Goal: Entertainment & Leisure: Consume media (video, audio)

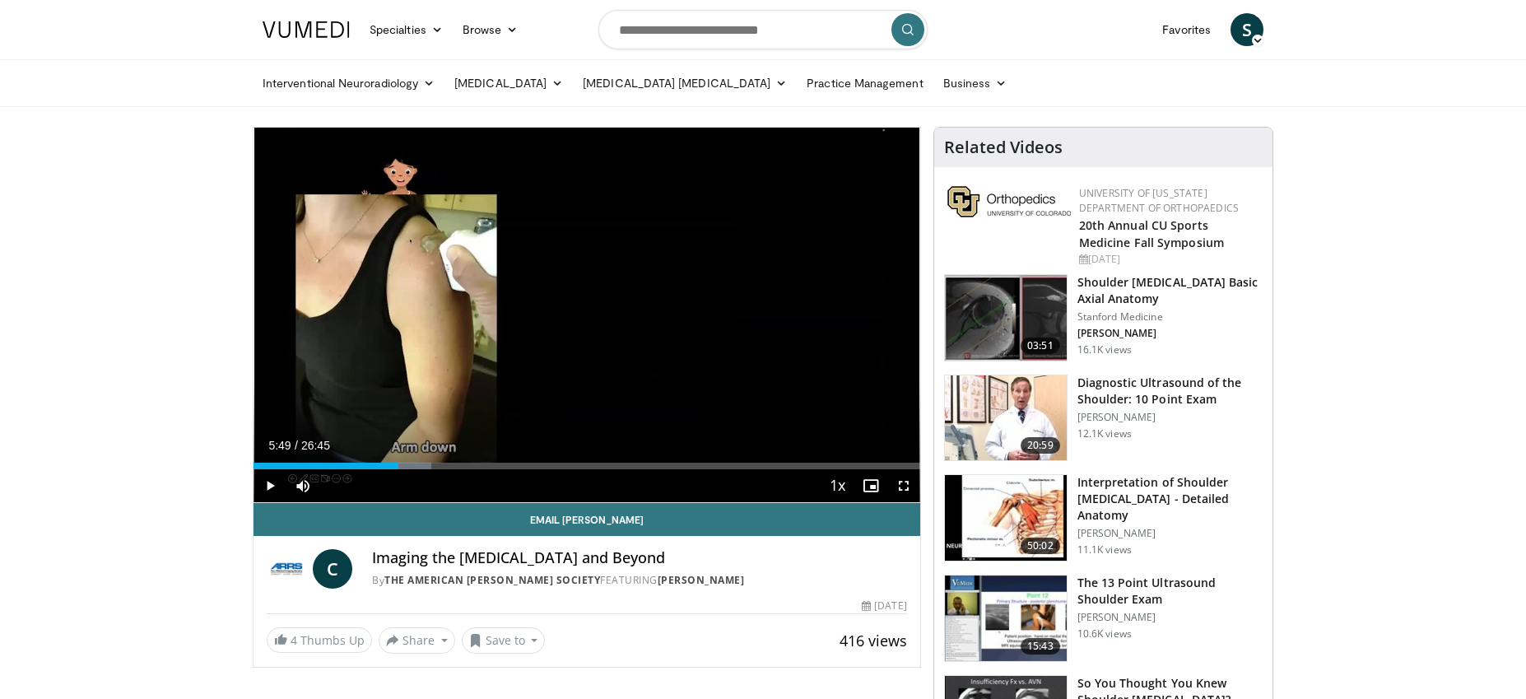
click at [268, 484] on span "Video Player" at bounding box center [269, 485] width 33 height 33
click at [905, 486] on span "Video Player" at bounding box center [903, 485] width 33 height 33
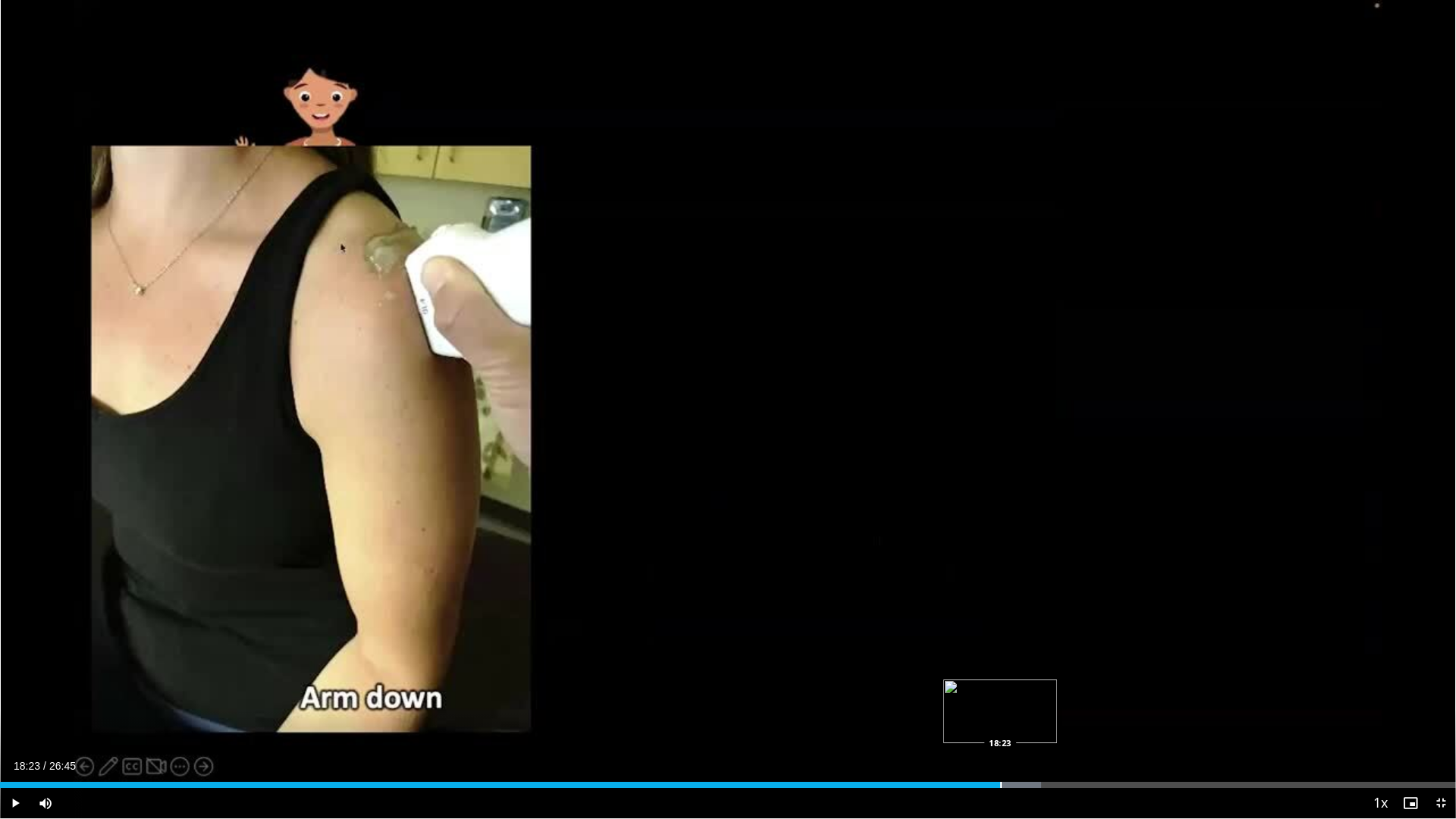
click at [1000, 643] on div "Progress Bar" at bounding box center [1001, 784] width 2 height 6
click at [1064, 643] on div "Progress Bar" at bounding box center [1065, 784] width 2 height 6
click at [1082, 643] on div "Current Time 19:35 / Duration 26:45 Pause Skip Backward Skip Forward Mute 100% …" at bounding box center [728, 802] width 1456 height 30
click at [1081, 643] on div "Progress Bar" at bounding box center [1082, 784] width 2 height 6
click at [1080, 643] on div "Progress Bar" at bounding box center [1081, 784] width 2 height 6
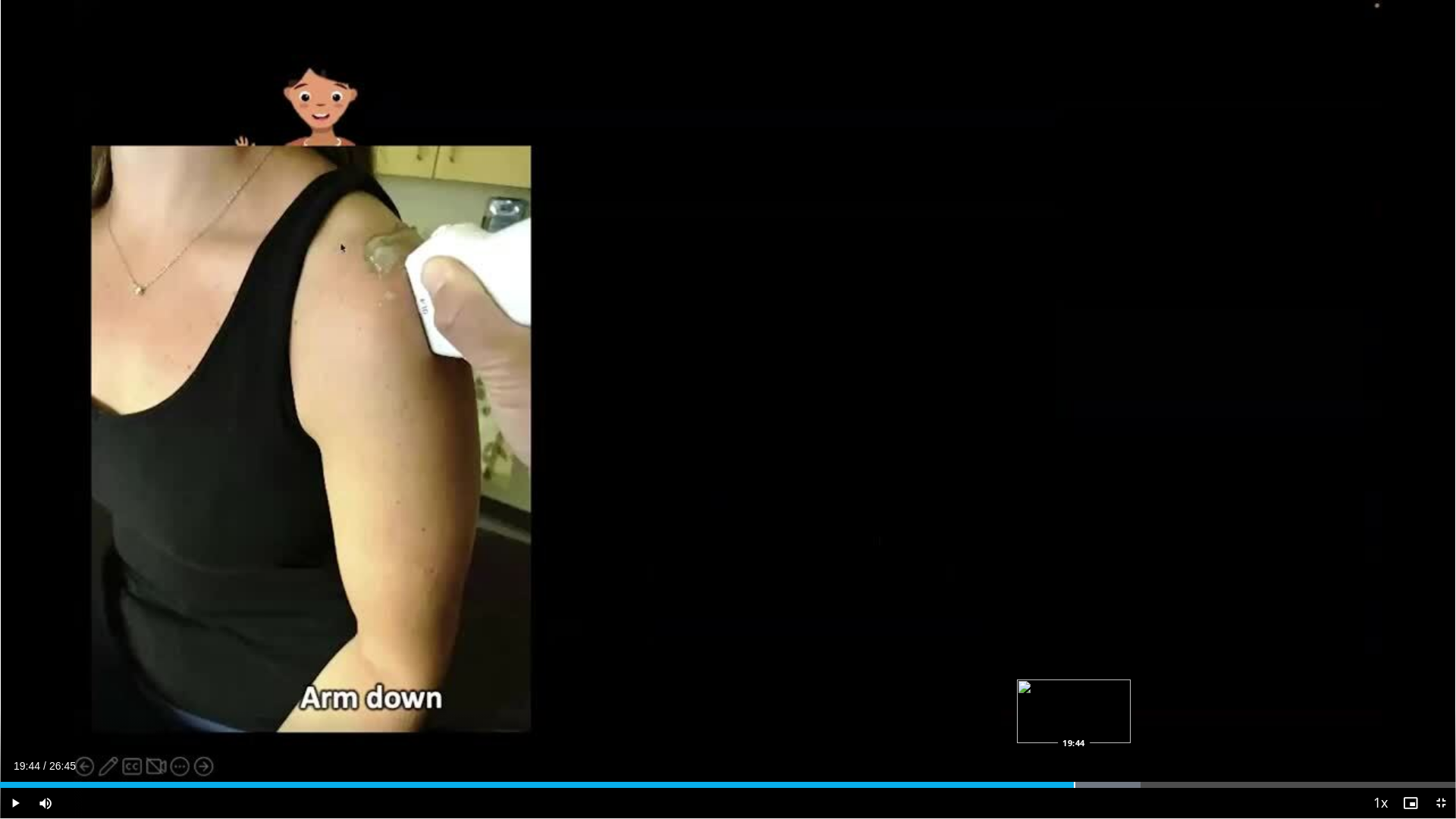
click at [1074, 643] on div "Progress Bar" at bounding box center [1074, 784] width 2 height 6
click at [1201, 643] on div "Progress Bar" at bounding box center [1202, 784] width 2 height 6
click at [1215, 643] on div "Progress Bar" at bounding box center [1215, 784] width 2 height 6
click at [1257, 643] on div "Progress Bar" at bounding box center [1228, 784] width 79 height 6
click at [1317, 643] on div "Progress Bar" at bounding box center [1318, 784] width 2 height 6
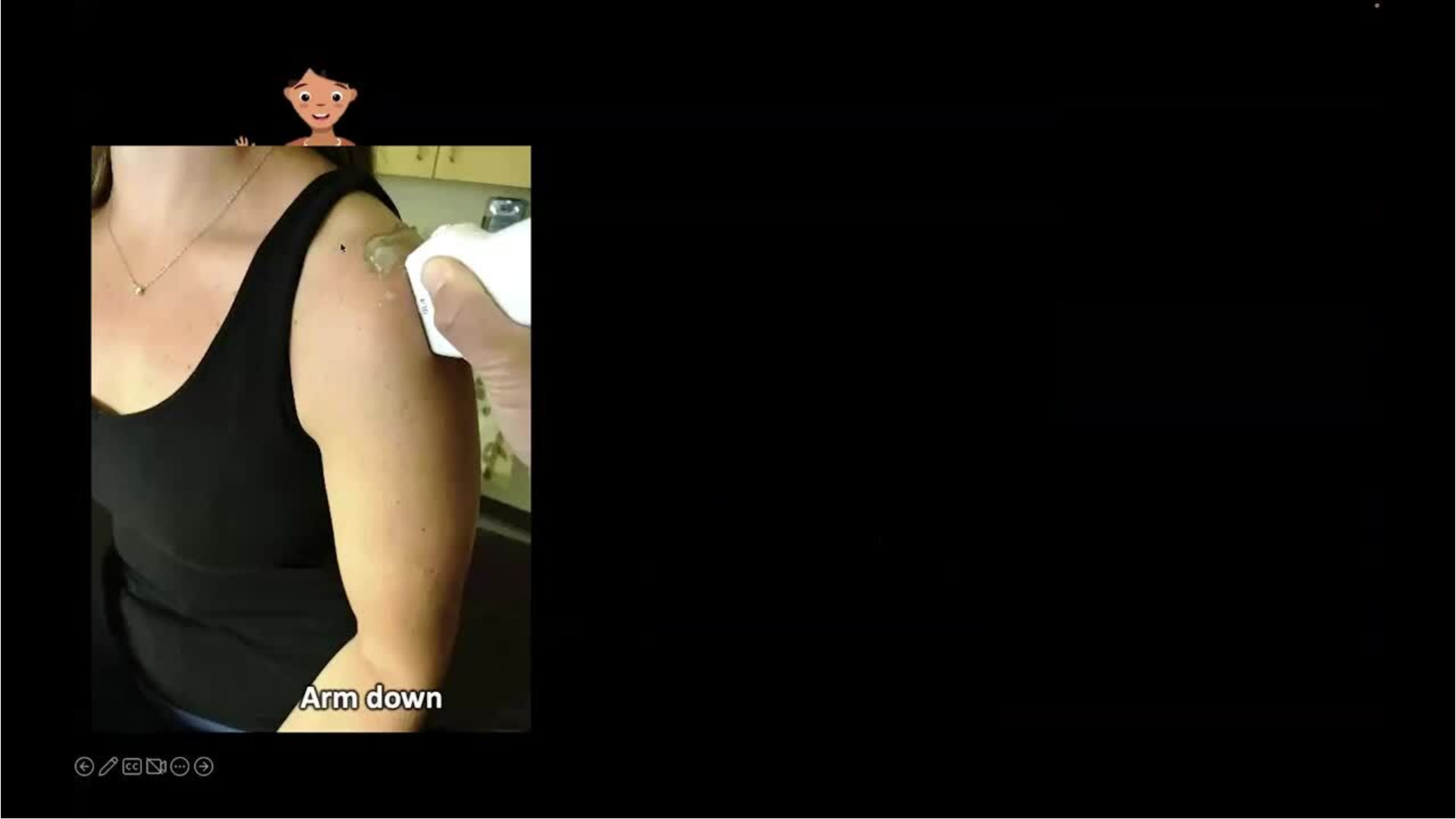
click at [1356, 643] on div "10 seconds Tap to unmute" at bounding box center [728, 409] width 1456 height 818
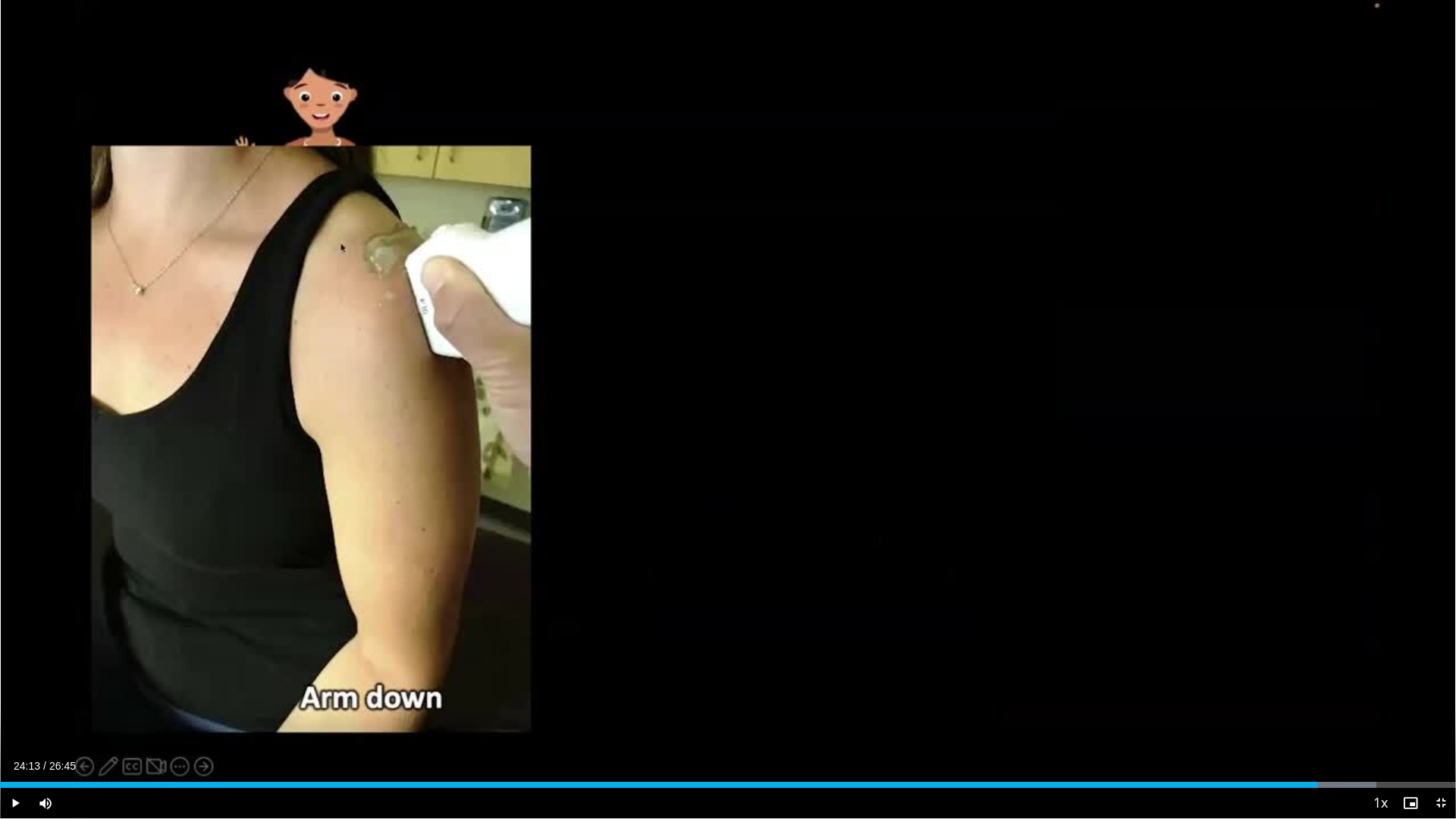
click at [1351, 643] on div "Current Time 24:13 / Duration 26:45 Play Skip Backward Skip Forward Mute 100% L…" at bounding box center [728, 802] width 1456 height 30
click at [1405, 643] on span "Video Player" at bounding box center [1440, 802] width 30 height 30
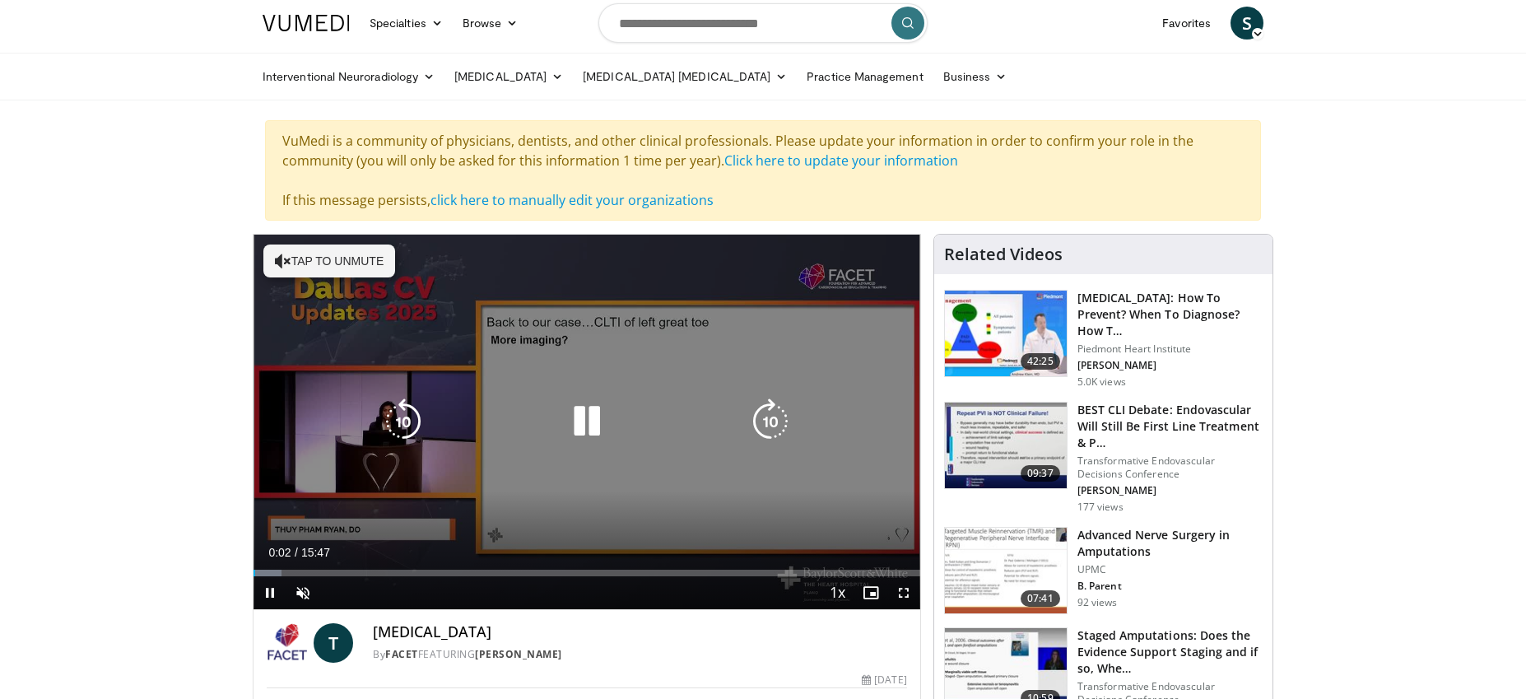
scroll to position [8, 0]
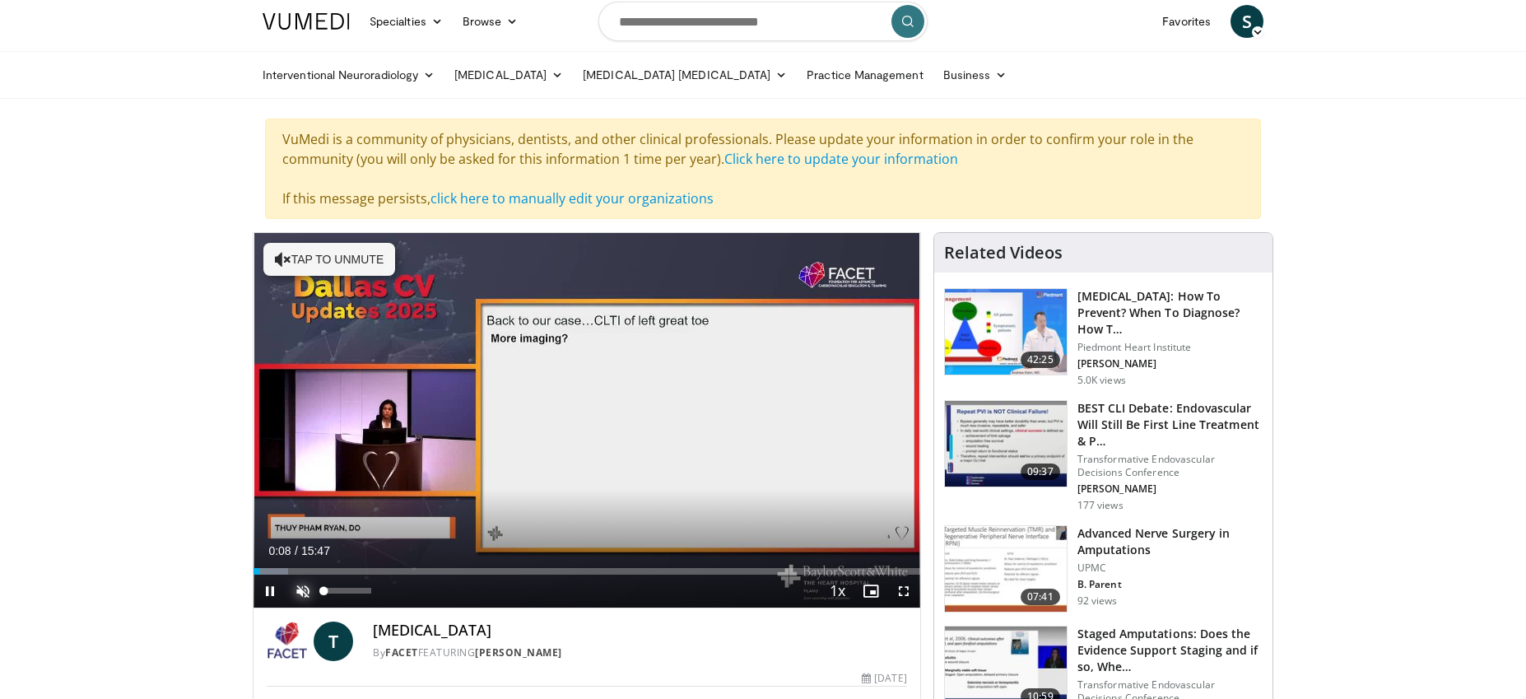
drag, startPoint x: 296, startPoint y: 586, endPoint x: 310, endPoint y: 583, distance: 14.2
click at [297, 586] on span "Video Player" at bounding box center [302, 590] width 33 height 33
click at [903, 588] on span "Video Player" at bounding box center [903, 590] width 33 height 33
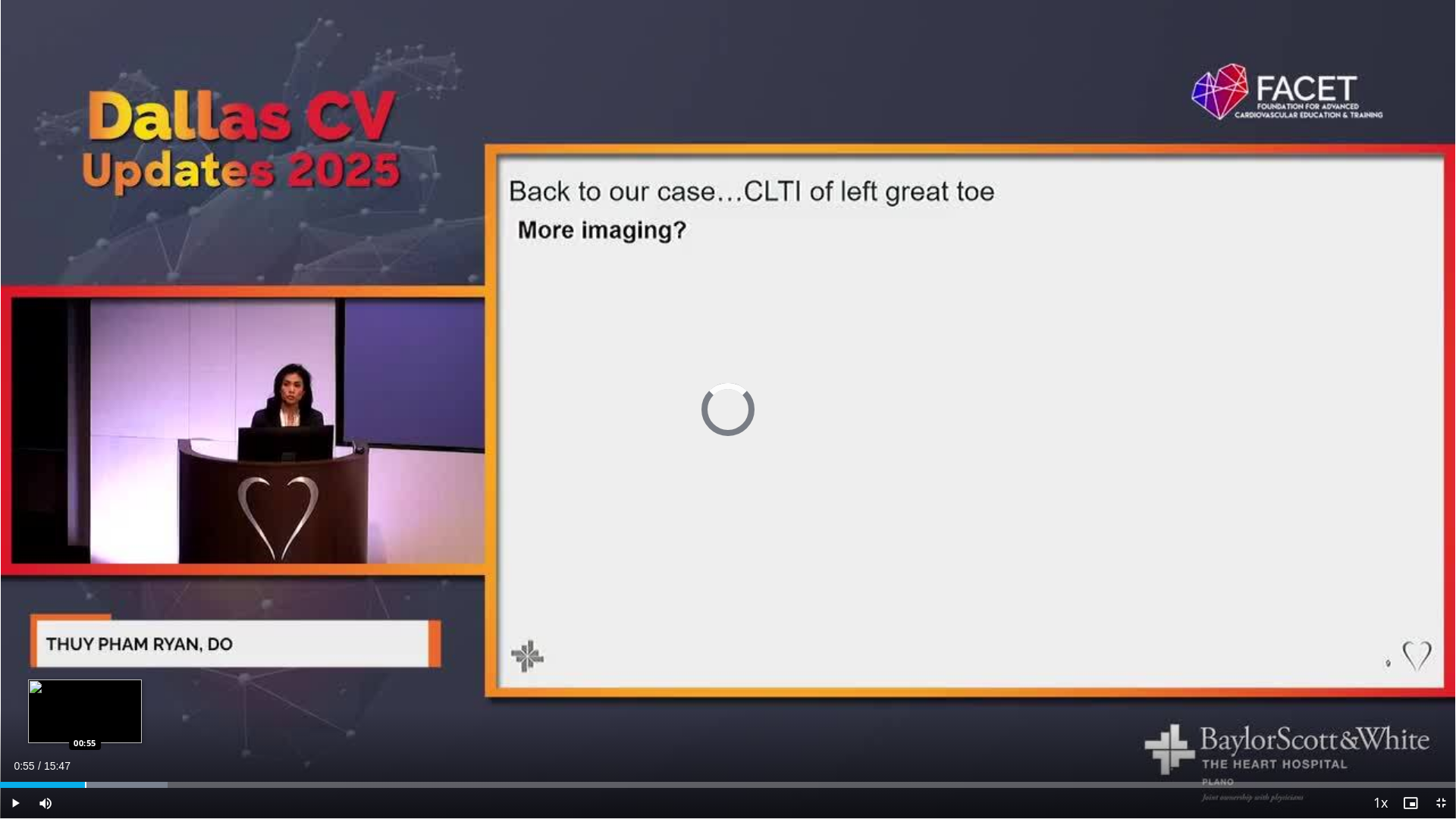
click at [85, 643] on div "Progress Bar" at bounding box center [86, 784] width 2 height 6
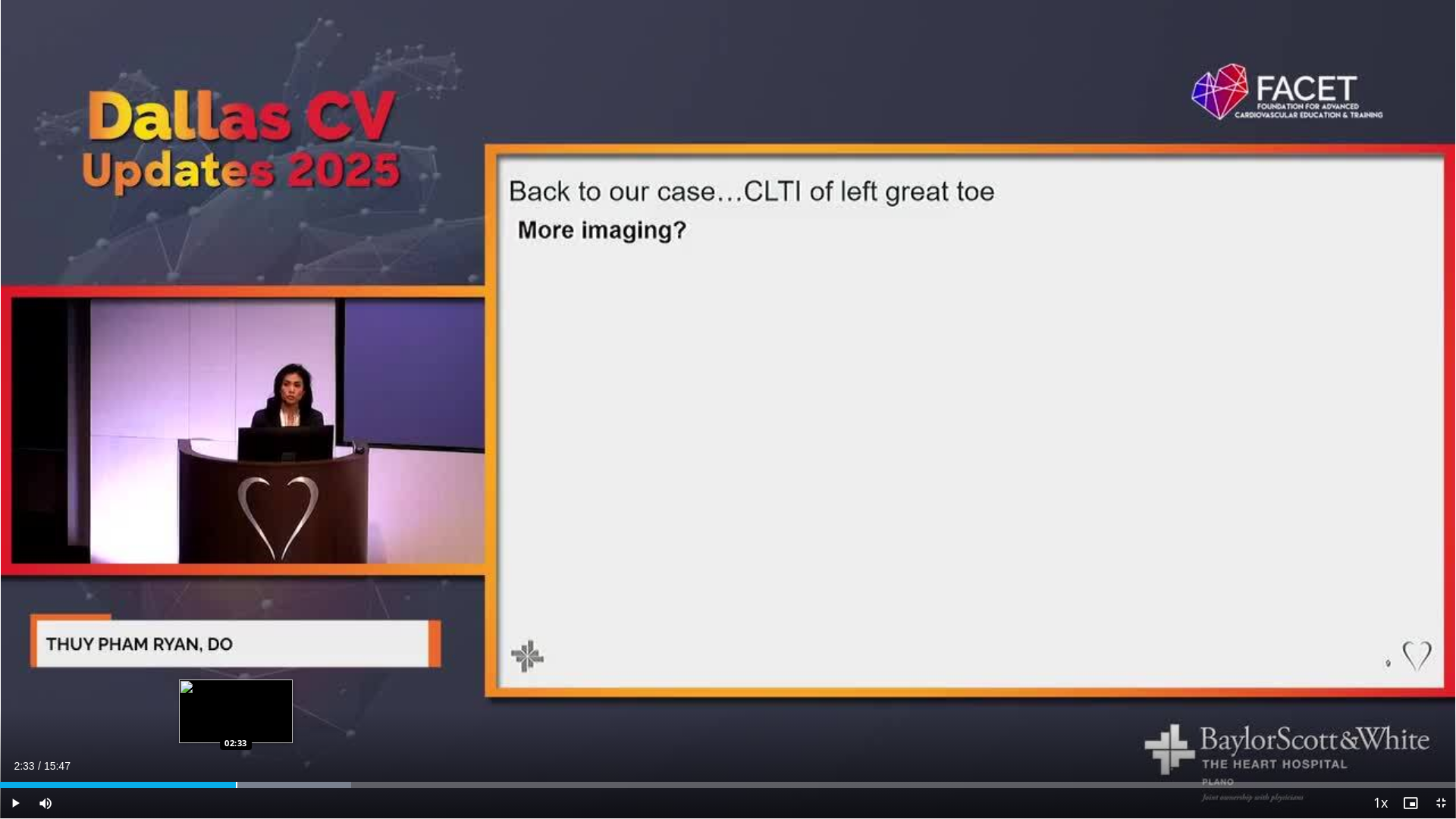
click at [236, 643] on div "Progress Bar" at bounding box center [237, 784] width 2 height 6
click at [226, 643] on div "Progress Bar" at bounding box center [227, 784] width 2 height 6
click at [214, 643] on div "Progress Bar" at bounding box center [215, 784] width 2 height 6
click at [238, 643] on div "Progress Bar" at bounding box center [239, 784] width 2 height 6
click at [227, 643] on div "Progress Bar" at bounding box center [228, 784] width 2 height 6
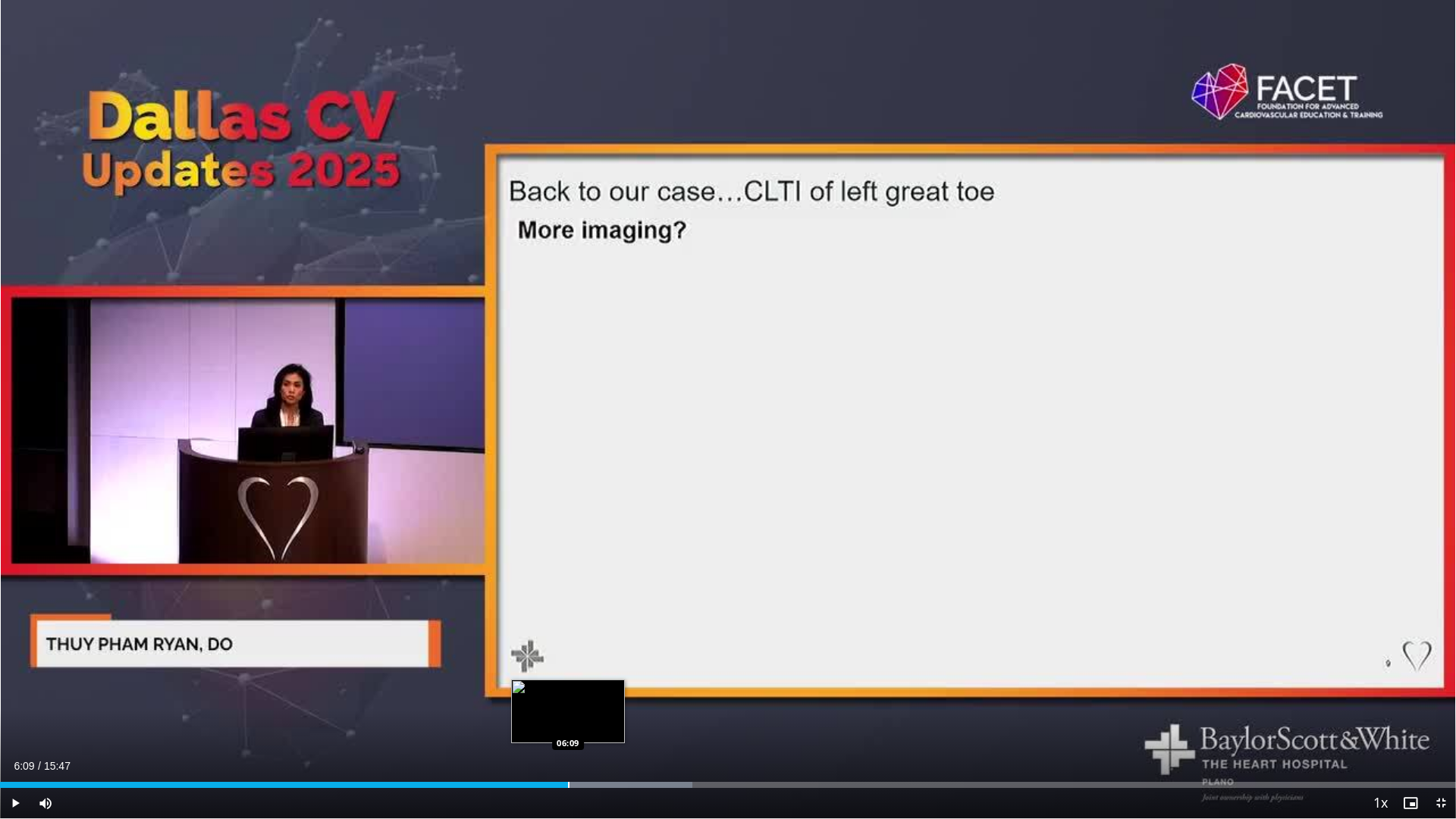
click at [568, 643] on div "Progress Bar" at bounding box center [569, 784] width 2 height 6
click at [563, 643] on div "Progress Bar" at bounding box center [564, 784] width 2 height 6
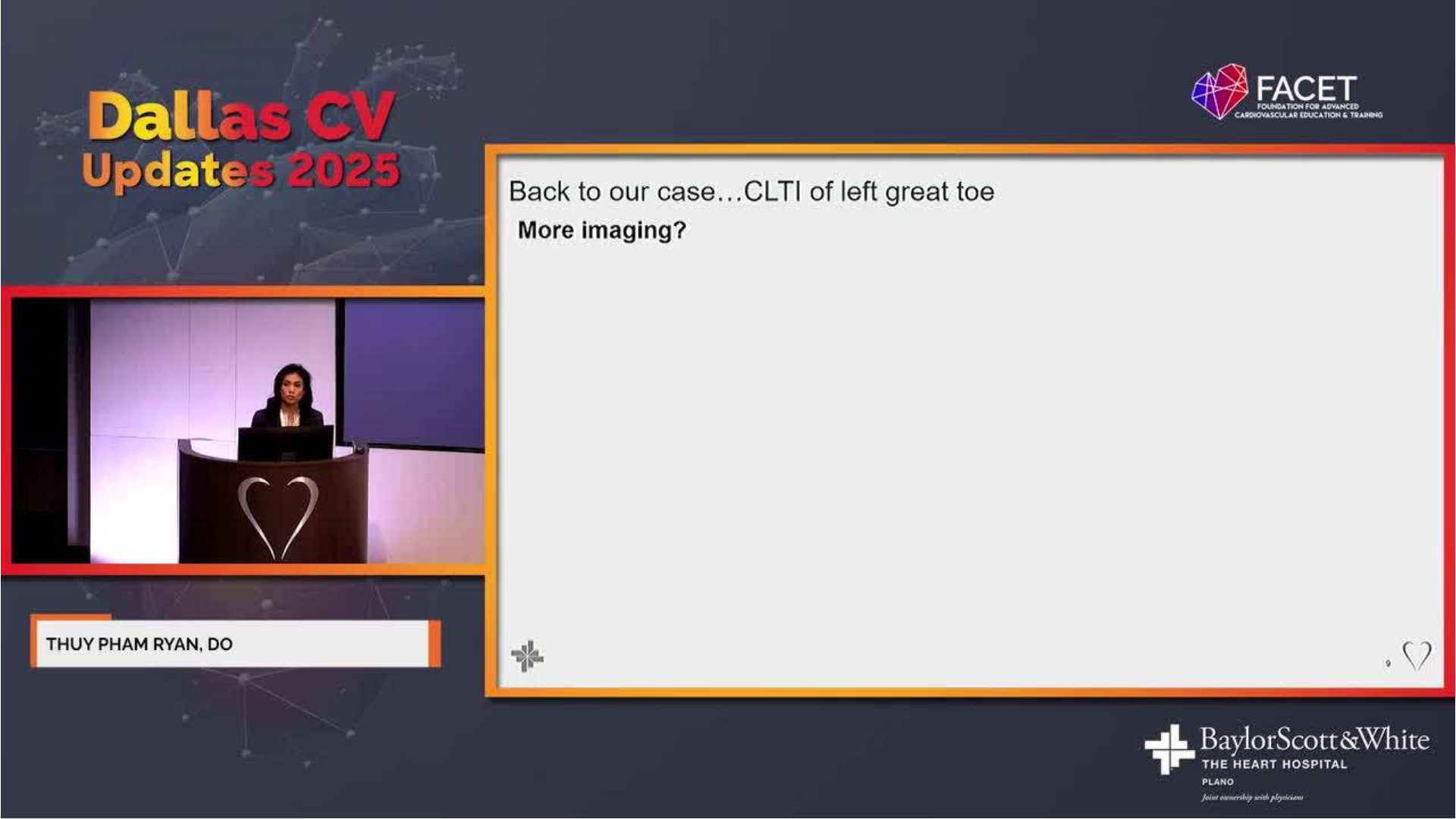
click at [558, 643] on div "10 seconds Tap to unmute" at bounding box center [728, 409] width 1456 height 818
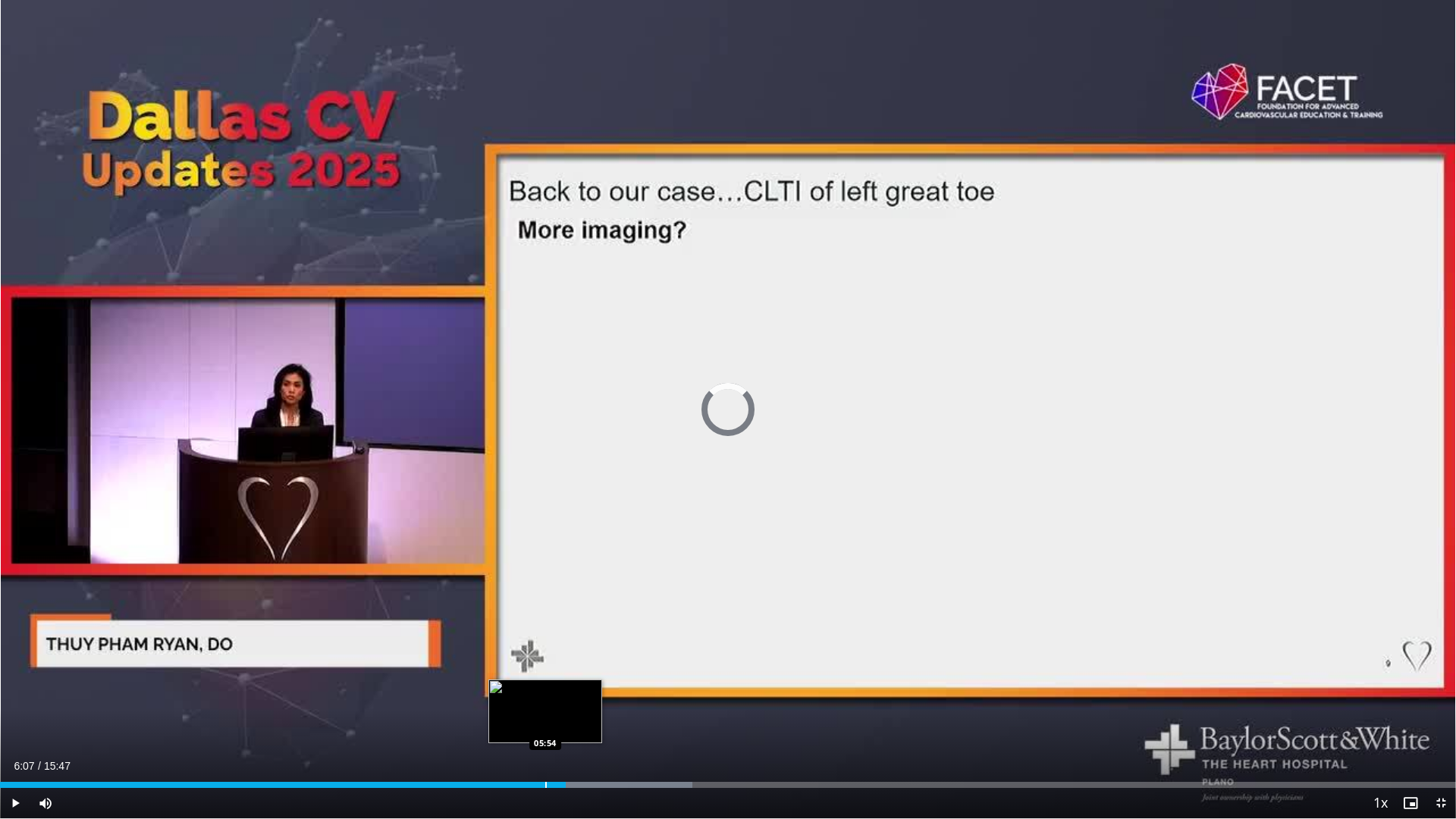
click at [546, 643] on div "Progress Bar" at bounding box center [546, 784] width 2 height 6
click at [18, 643] on span "Video Player" at bounding box center [15, 802] width 30 height 30
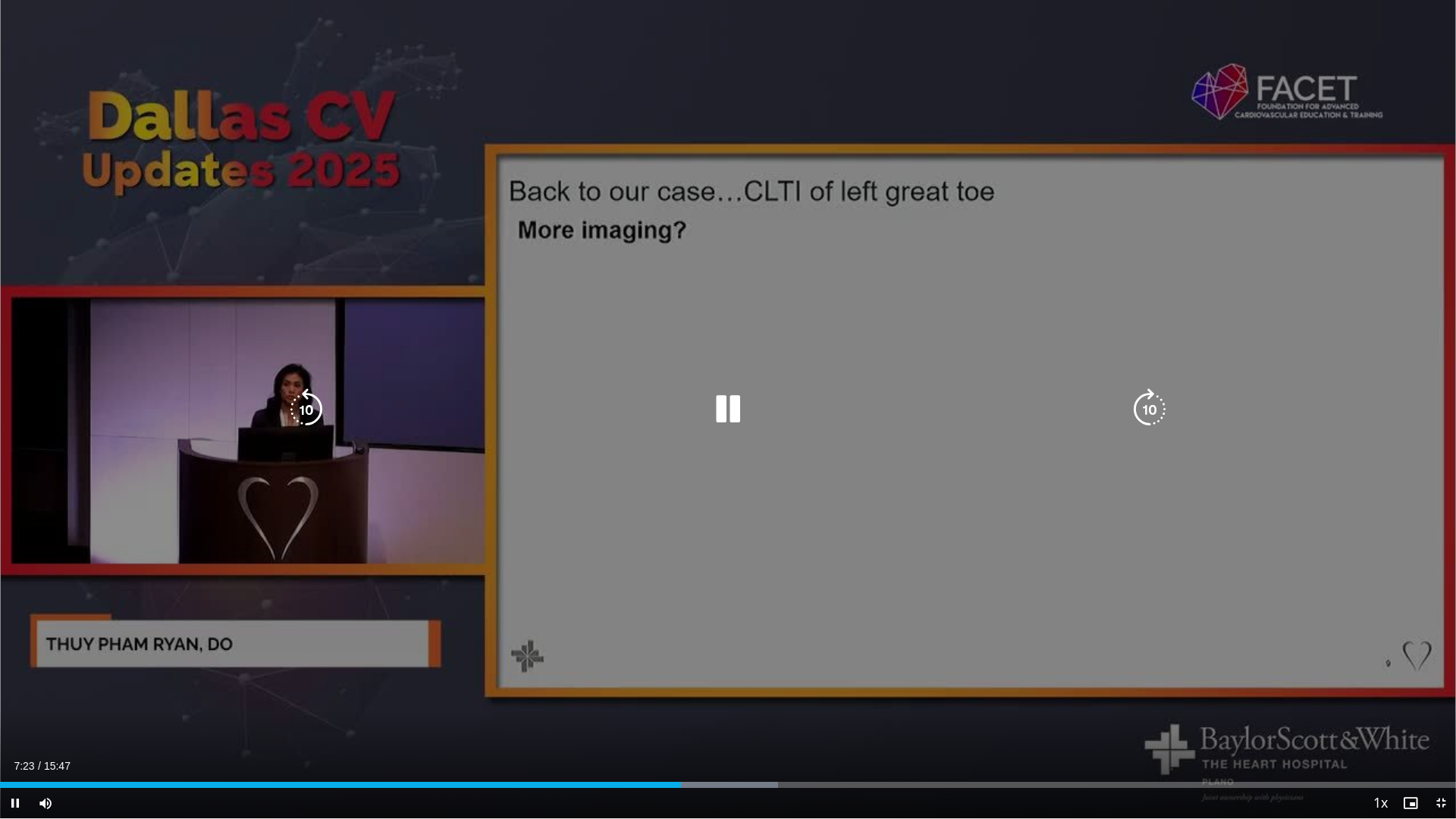
click at [445, 643] on div "10 seconds Tap to unmute" at bounding box center [728, 409] width 1456 height 818
drag, startPoint x: 508, startPoint y: 146, endPoint x: 892, endPoint y: 433, distance: 479.4
click at [887, 458] on div "10 seconds Tap to unmute" at bounding box center [728, 409] width 1456 height 818
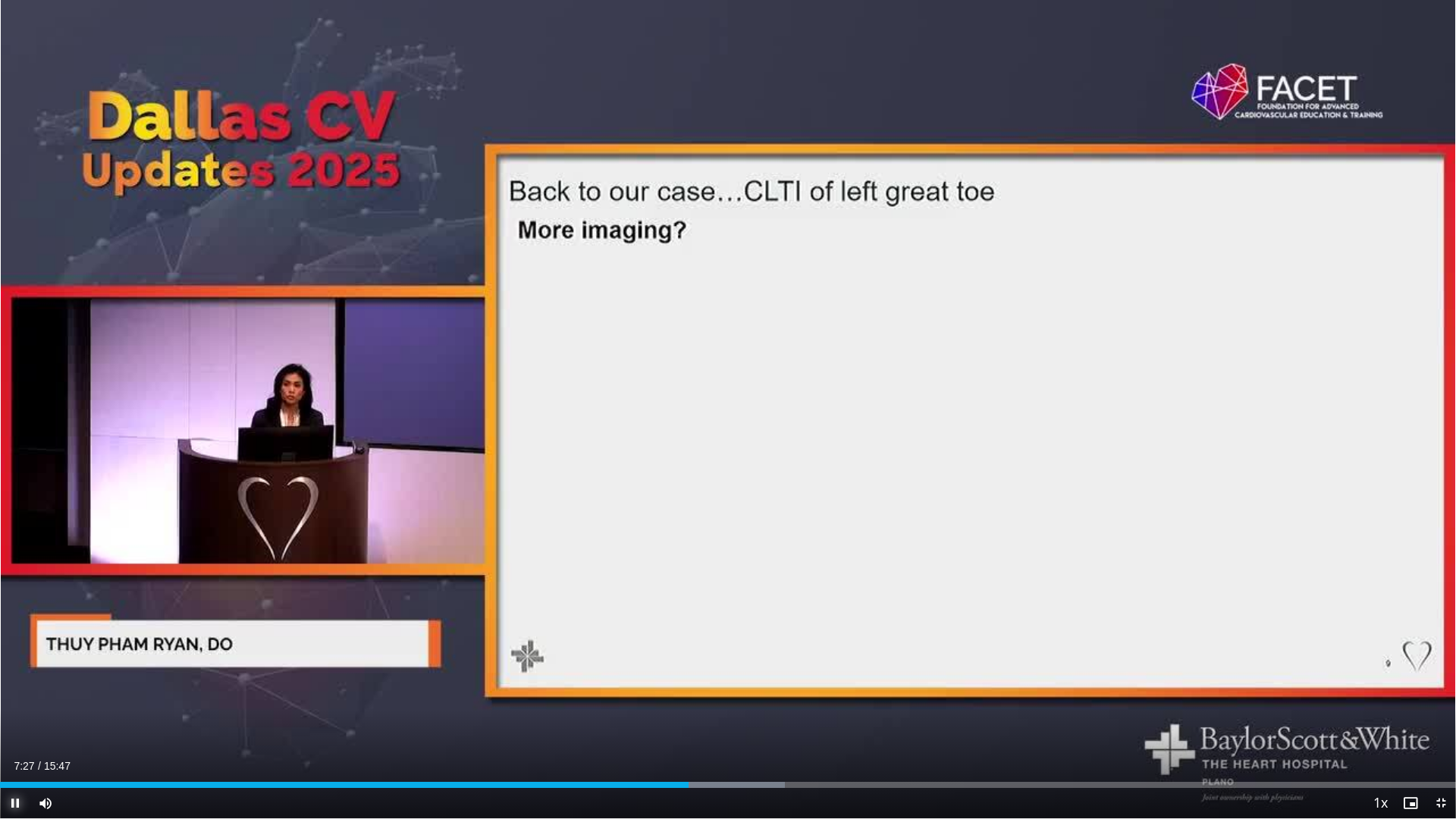
click at [15, 643] on span "Video Player" at bounding box center [15, 802] width 30 height 30
click at [1405, 643] on span "Video Player" at bounding box center [1440, 802] width 30 height 30
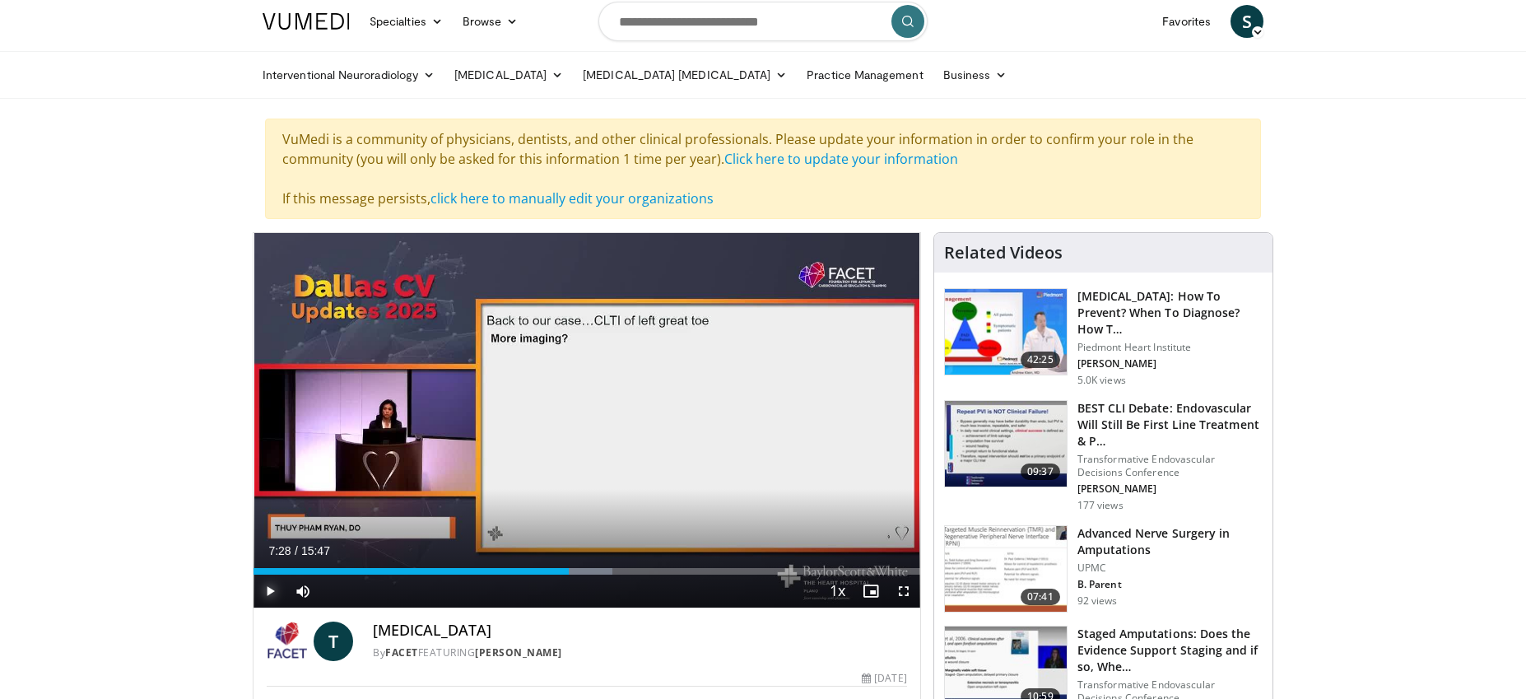
click at [268, 593] on span "Video Player" at bounding box center [269, 590] width 33 height 33
click at [904, 592] on span "Video Player" at bounding box center [903, 590] width 33 height 33
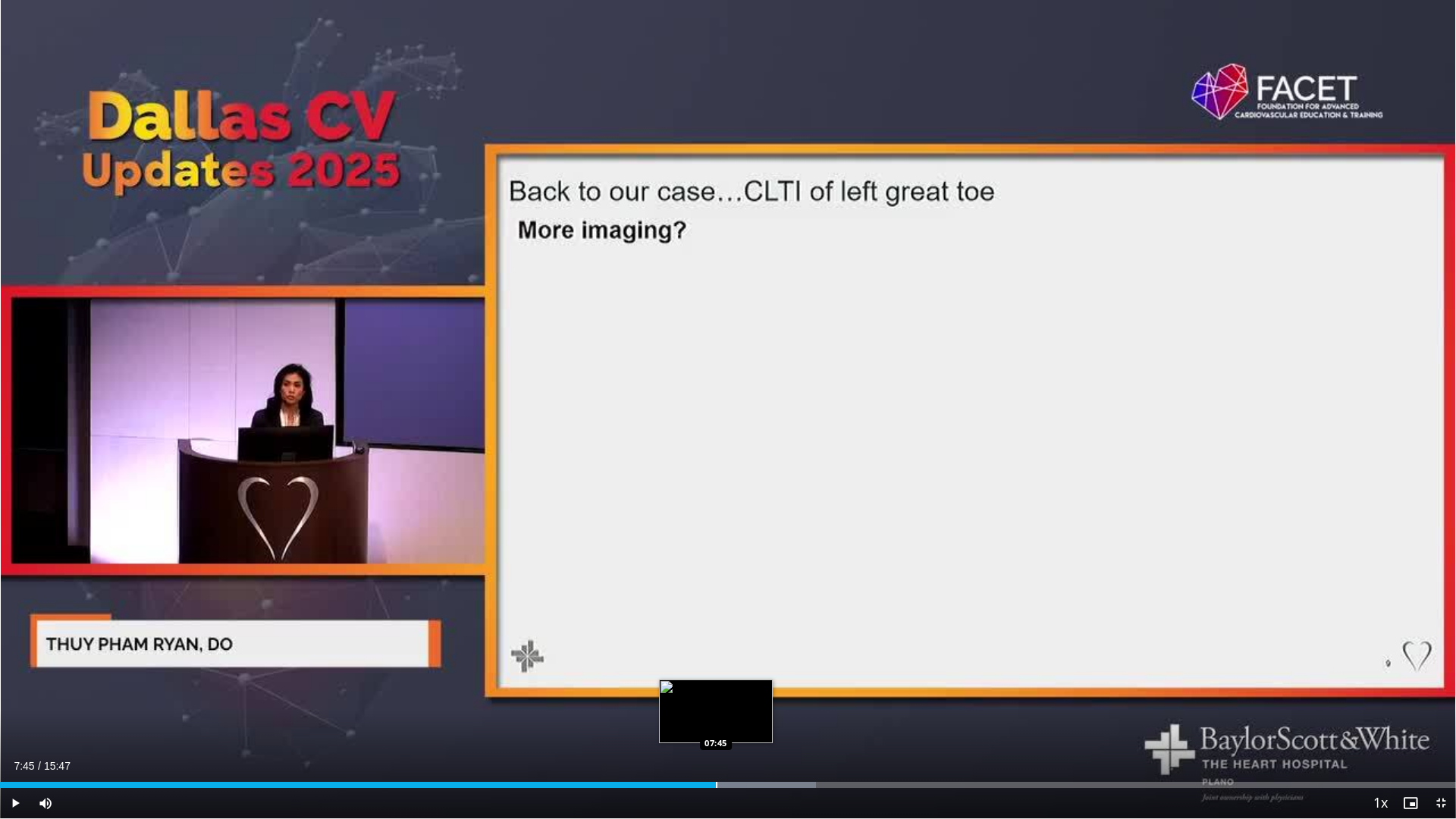
click at [716, 643] on div "Progress Bar" at bounding box center [717, 784] width 2 height 6
click at [712, 643] on div "Progress Bar" at bounding box center [713, 784] width 2 height 6
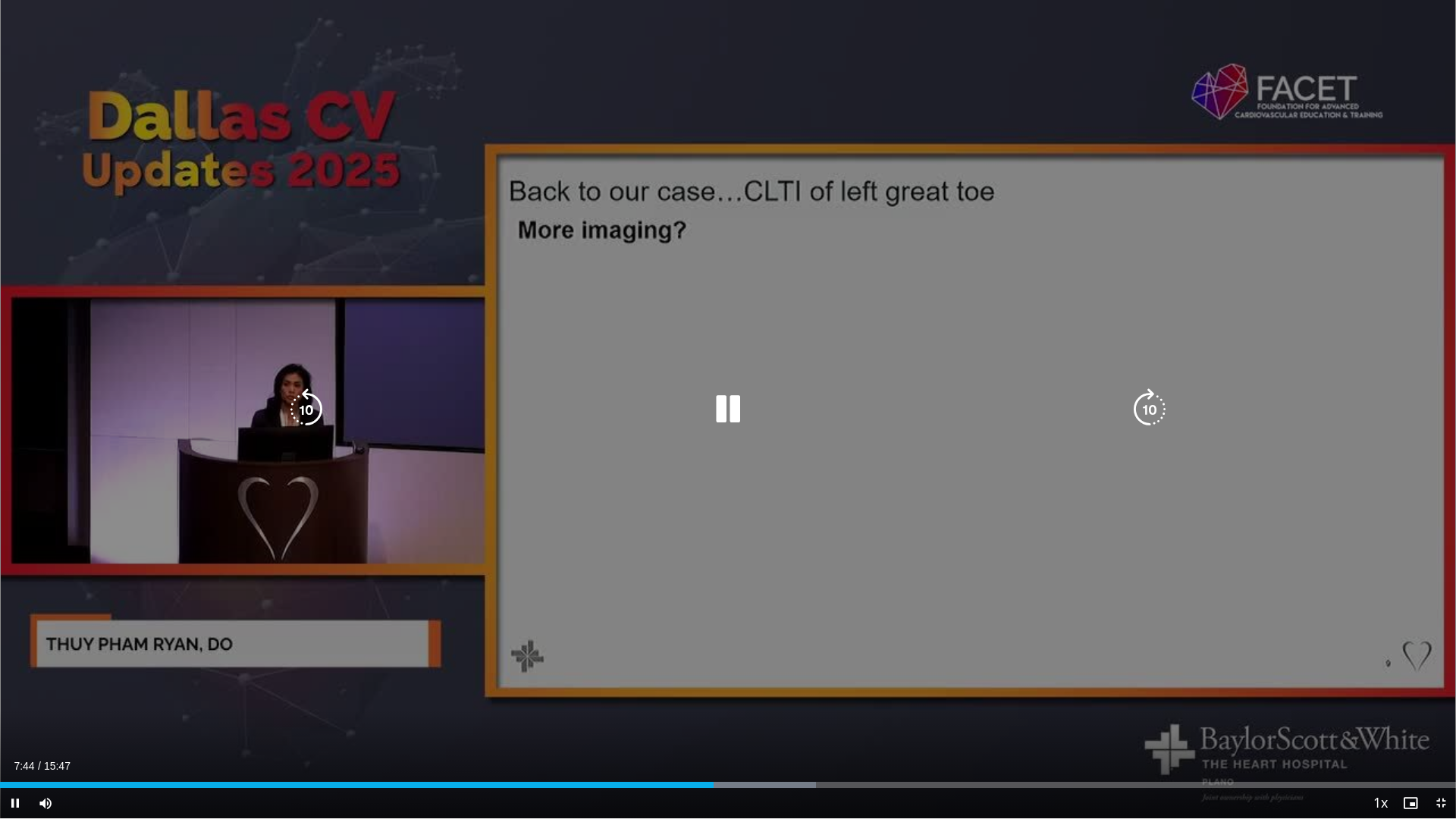
click at [724, 409] on icon "Video Player" at bounding box center [728, 409] width 42 height 42
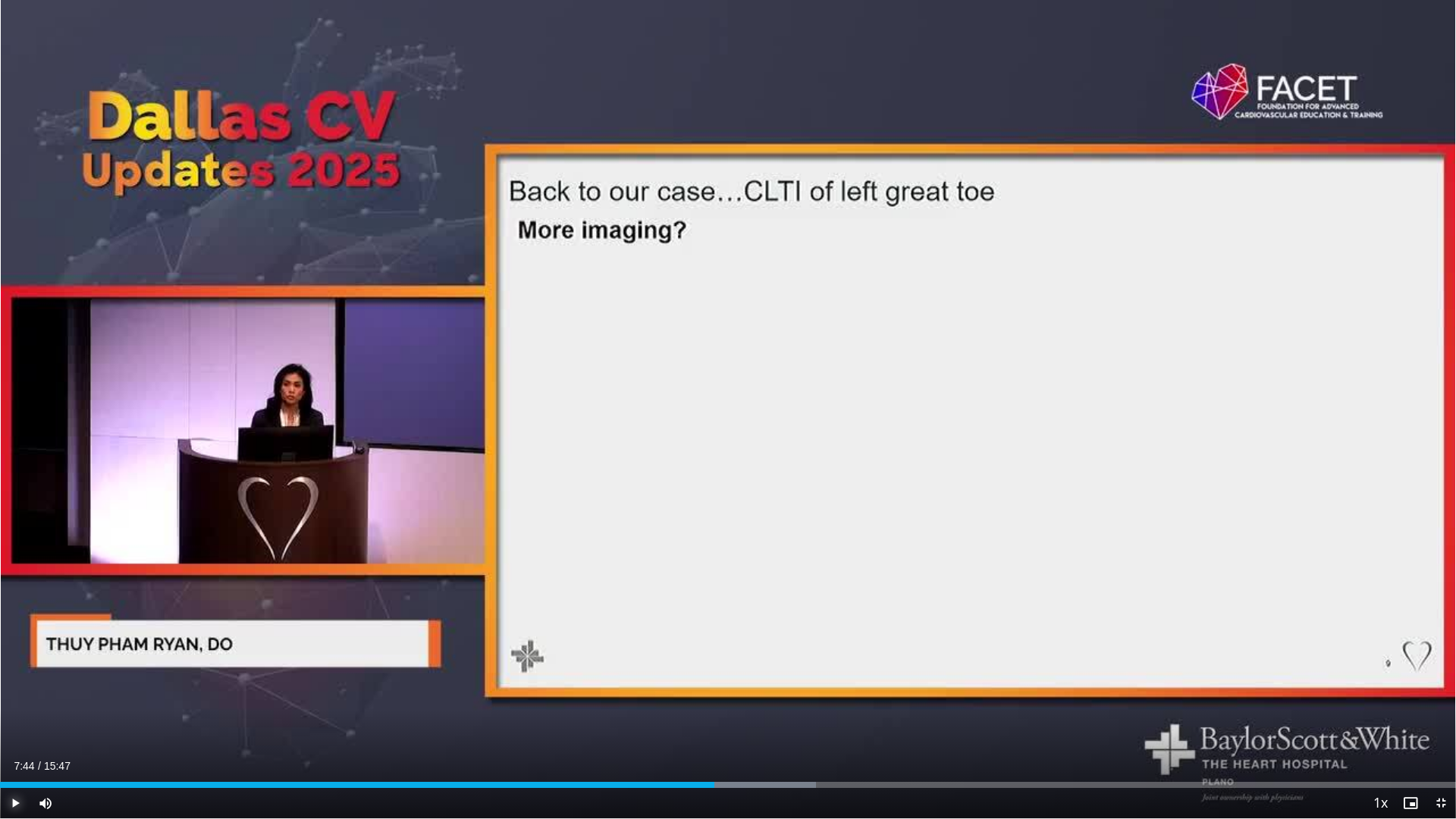
click at [17, 643] on span "Video Player" at bounding box center [15, 802] width 30 height 30
click at [809, 643] on div "Progress Bar" at bounding box center [810, 784] width 2 height 6
click at [784, 643] on div "Loaded : 63.89% 08:30 08:30" at bounding box center [728, 780] width 1456 height 15
click at [754, 643] on div "Progress Bar" at bounding box center [755, 784] width 2 height 6
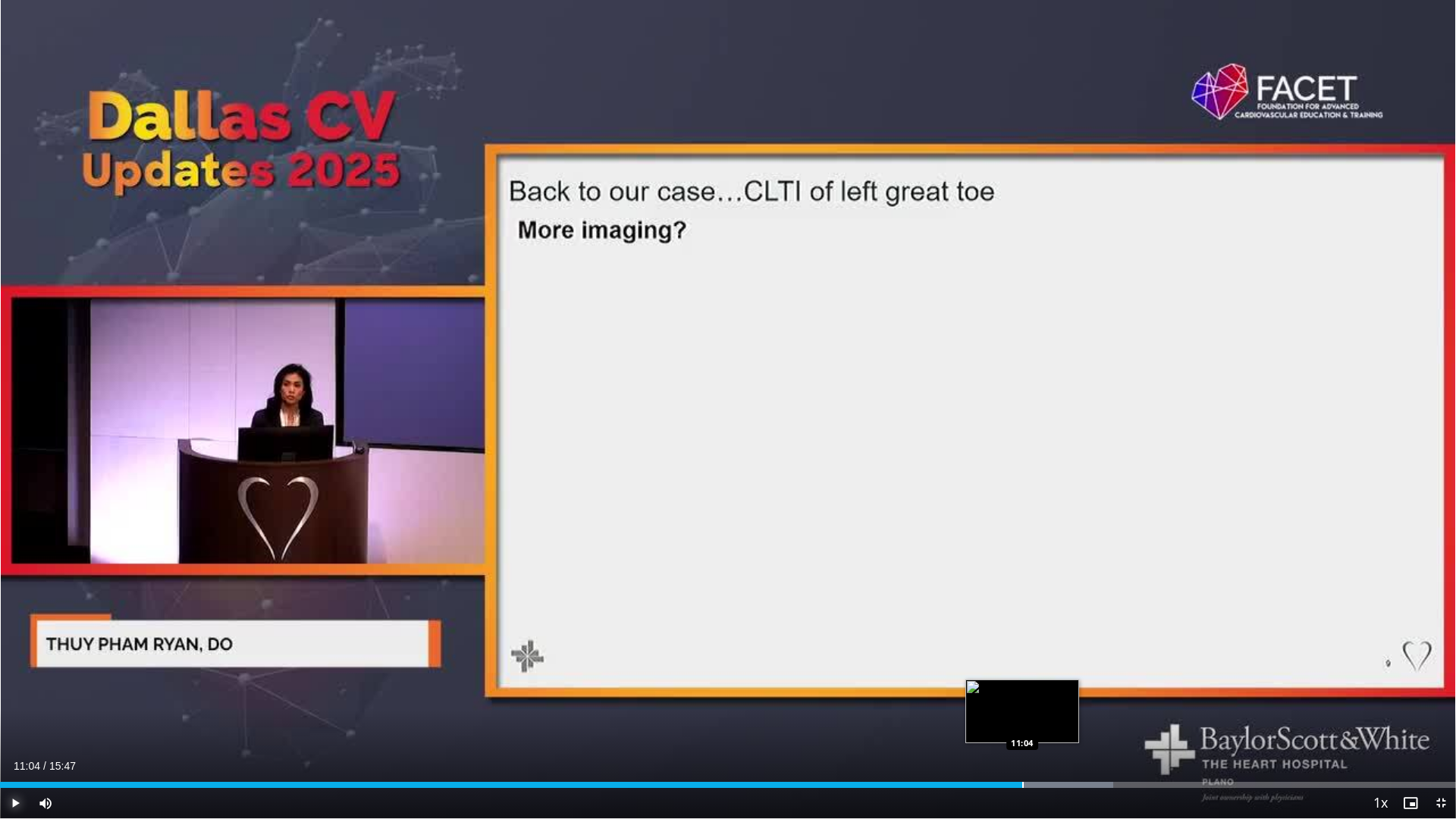
click at [1022, 643] on div "Progress Bar" at bounding box center [1023, 784] width 2 height 6
click at [1031, 643] on div "Progress Bar" at bounding box center [1032, 784] width 2 height 6
click at [1043, 643] on div "Progress Bar" at bounding box center [1044, 784] width 2 height 6
click at [1051, 643] on div "Progress Bar" at bounding box center [1051, 784] width 2 height 6
click at [1062, 643] on div "Progress Bar" at bounding box center [1063, 784] width 2 height 6
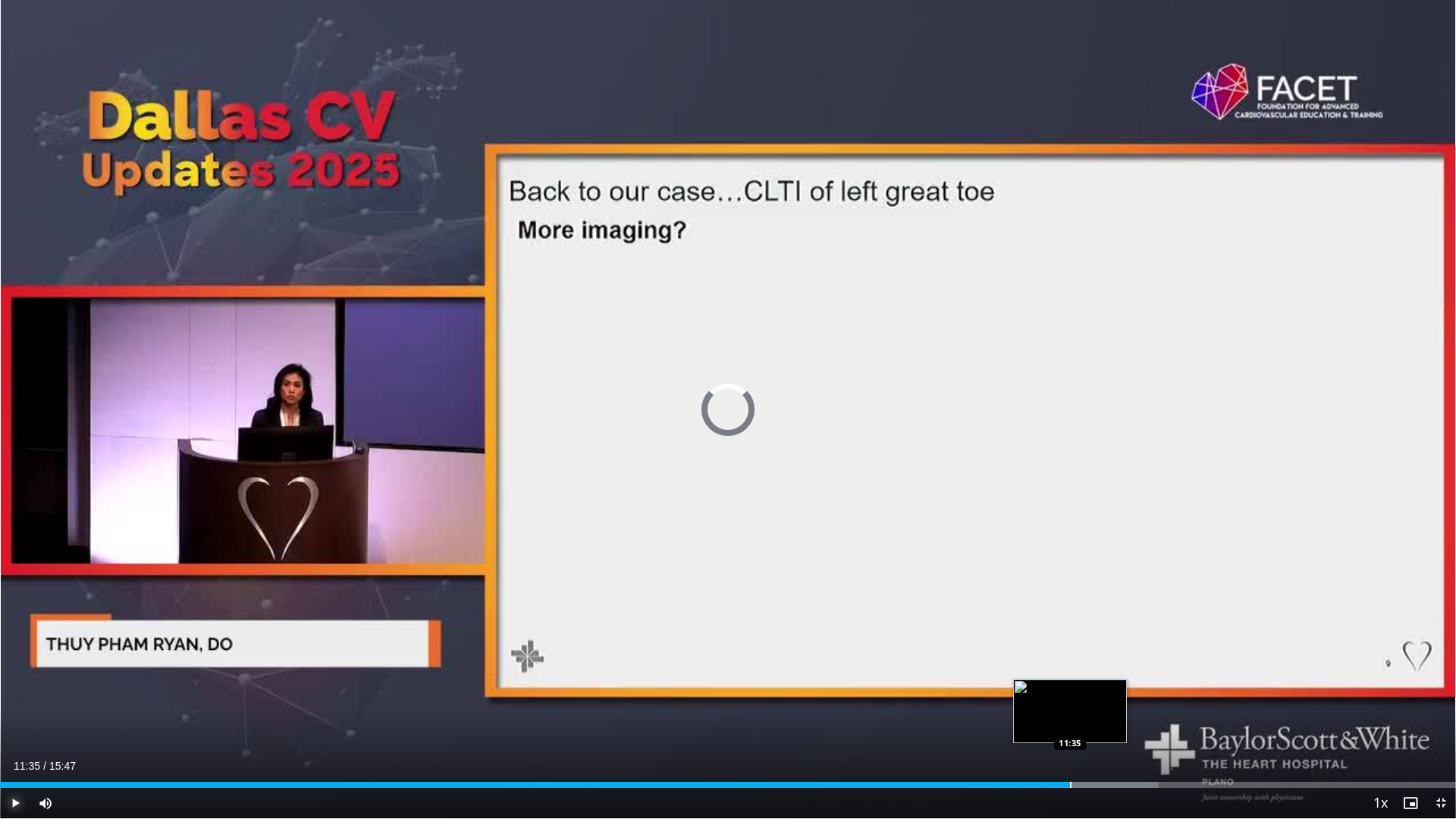
click at [1070, 643] on div "Progress Bar" at bounding box center [1071, 784] width 2 height 6
click at [1077, 643] on div "Progress Bar" at bounding box center [1078, 784] width 2 height 6
click at [1086, 643] on div "Progress Bar" at bounding box center [1086, 784] width 2 height 6
click at [1095, 643] on div "Progress Bar" at bounding box center [1096, 784] width 2 height 6
click at [1103, 643] on div "Progress Bar" at bounding box center [1104, 784] width 2 height 6
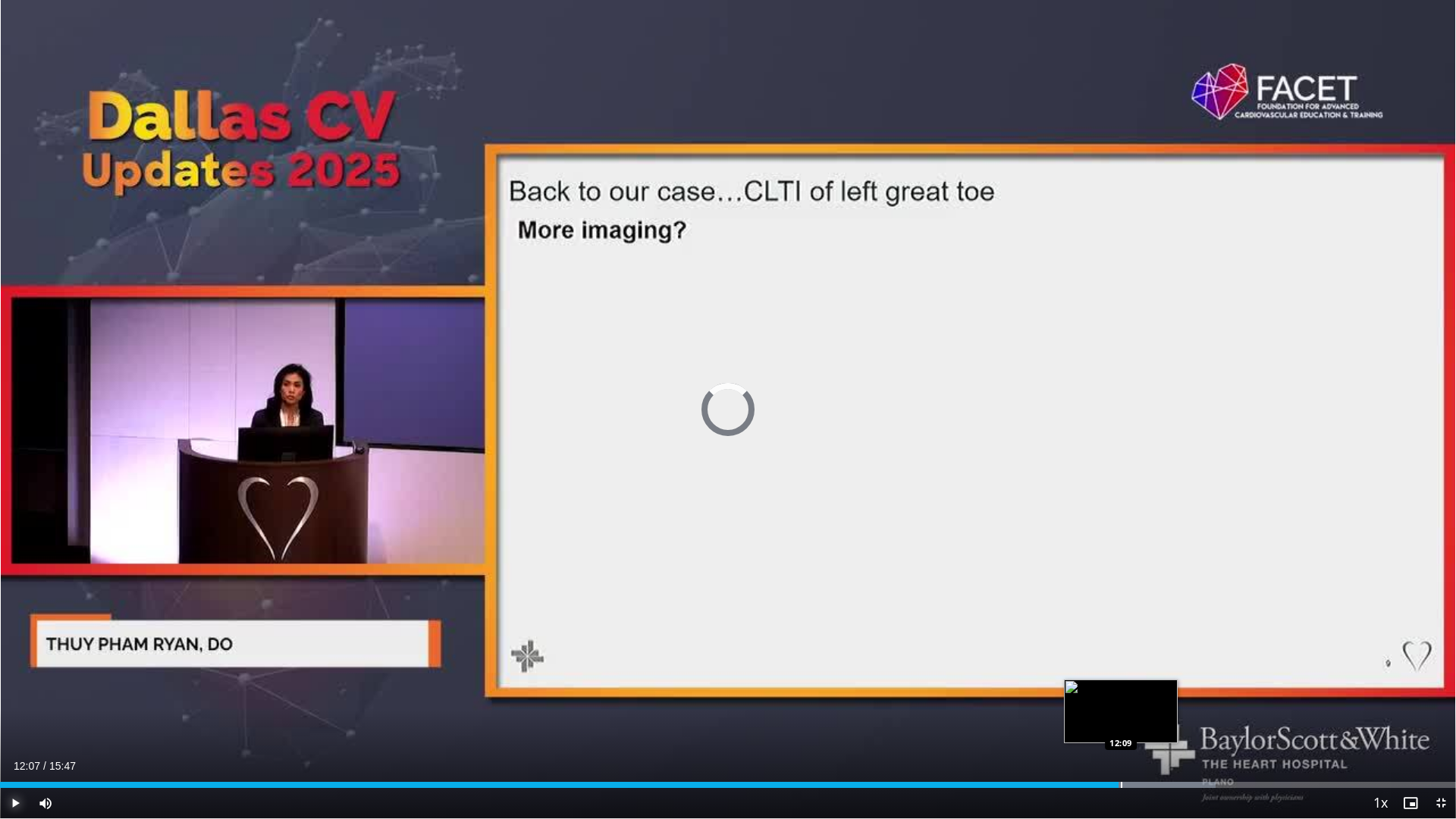
click at [1121, 643] on div "Progress Bar" at bounding box center [1121, 784] width 2 height 6
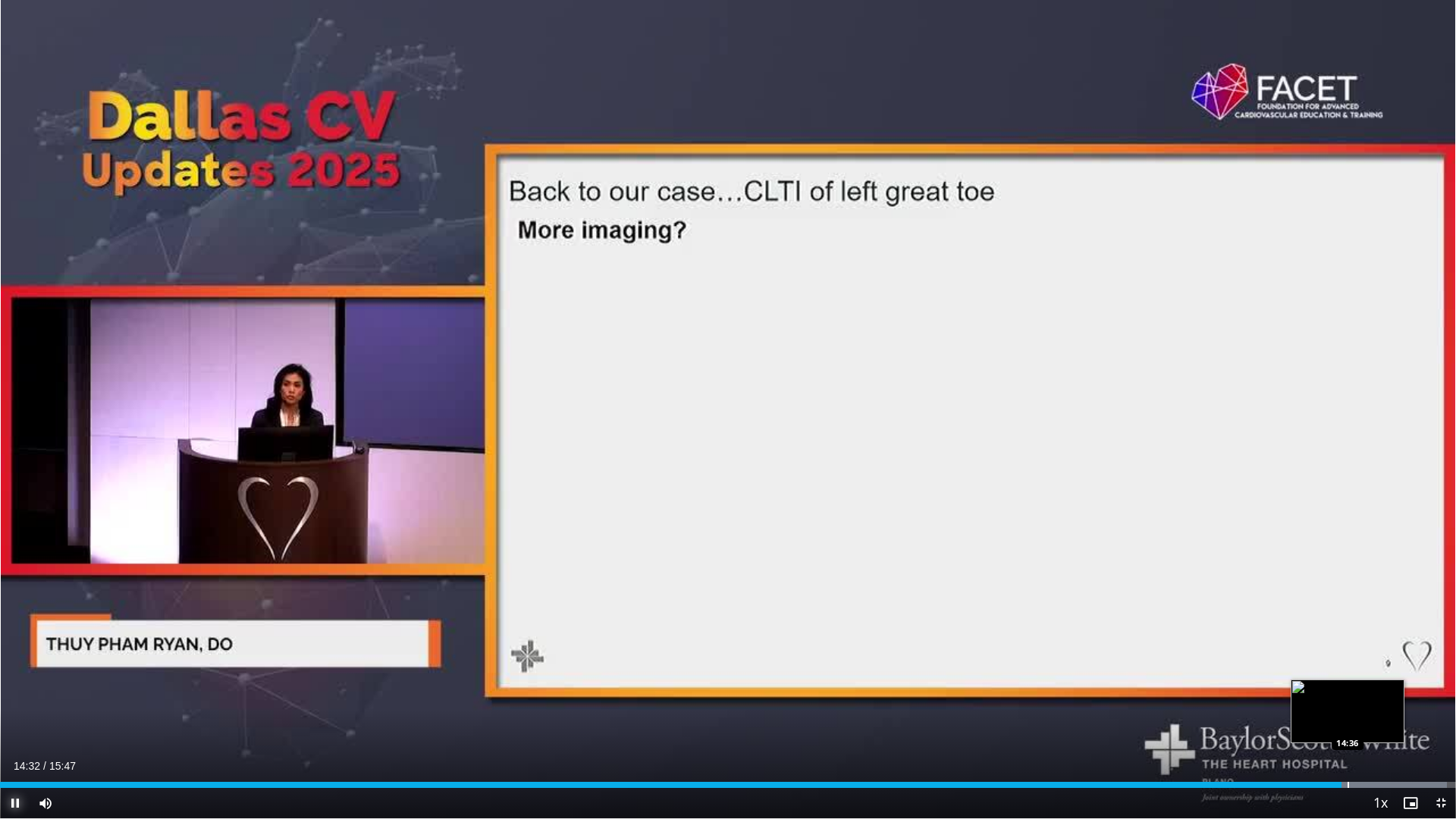
click at [1347, 643] on div "Progress Bar" at bounding box center [1348, 784] width 2 height 6
click at [1405, 643] on div "Progress Bar" at bounding box center [1414, 784] width 2 height 6
click at [1405, 643] on div "Progress Bar" at bounding box center [1423, 784] width 2 height 6
click at [1405, 643] on span "Video Player" at bounding box center [1440, 802] width 30 height 30
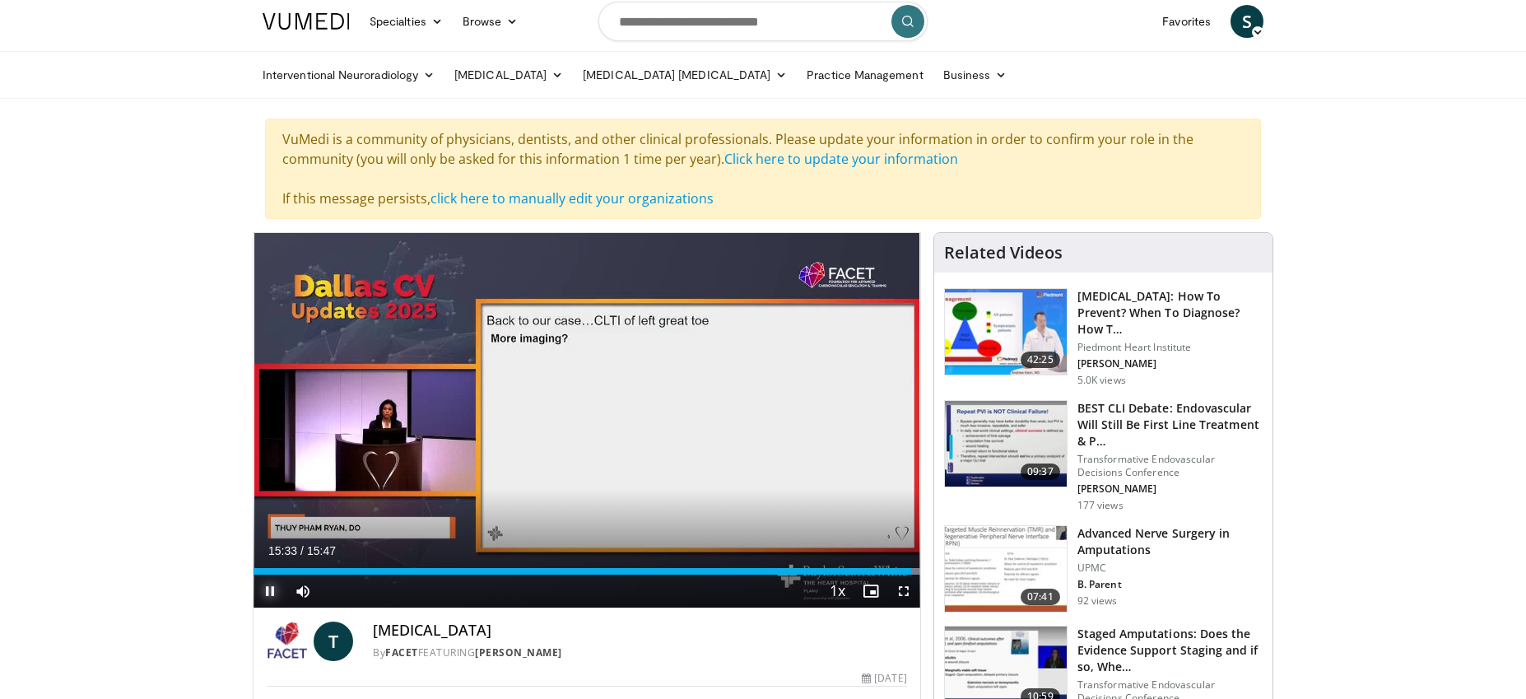
click at [269, 587] on span "Video Player" at bounding box center [269, 590] width 33 height 33
